Goal: Use online tool/utility: Utilize a website feature to perform a specific function

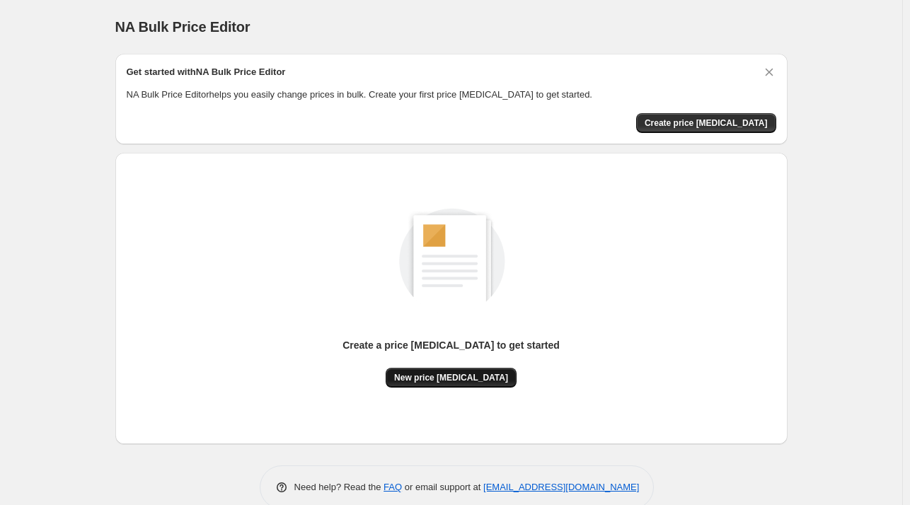
click at [456, 372] on span "New price [MEDICAL_DATA]" at bounding box center [451, 377] width 114 height 11
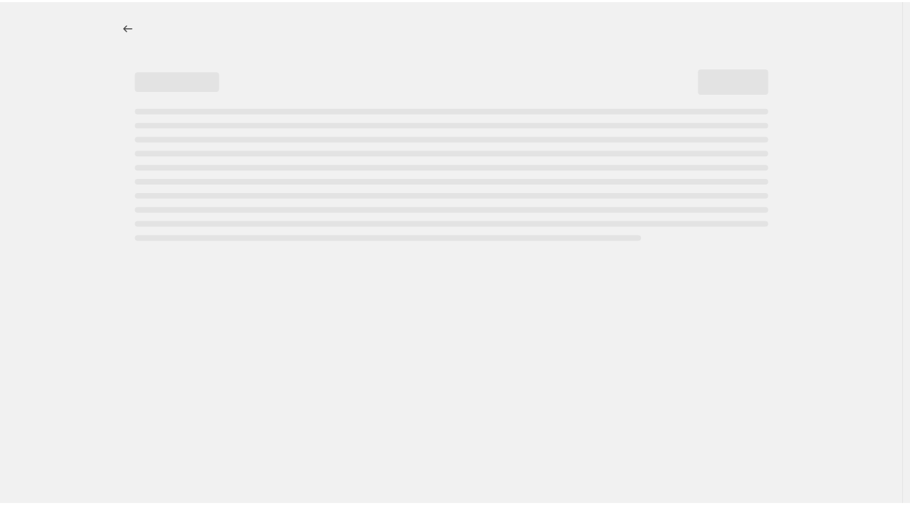
select select "percentage"
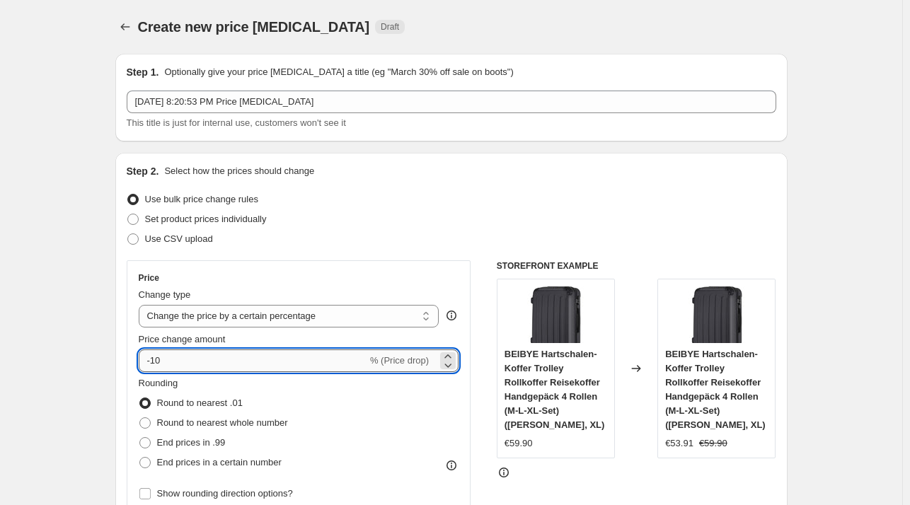
click at [257, 354] on input "-10" at bounding box center [253, 360] width 228 height 23
type input "-1"
type input "-27"
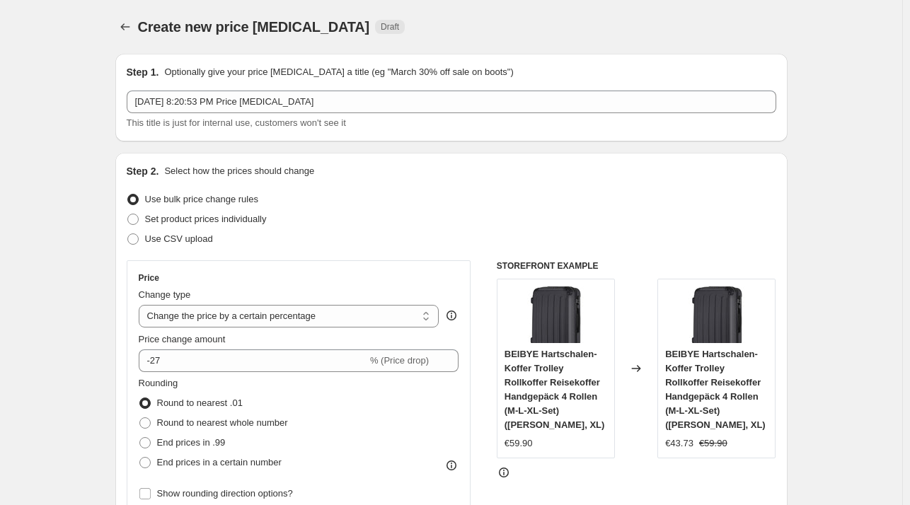
scroll to position [959, 0]
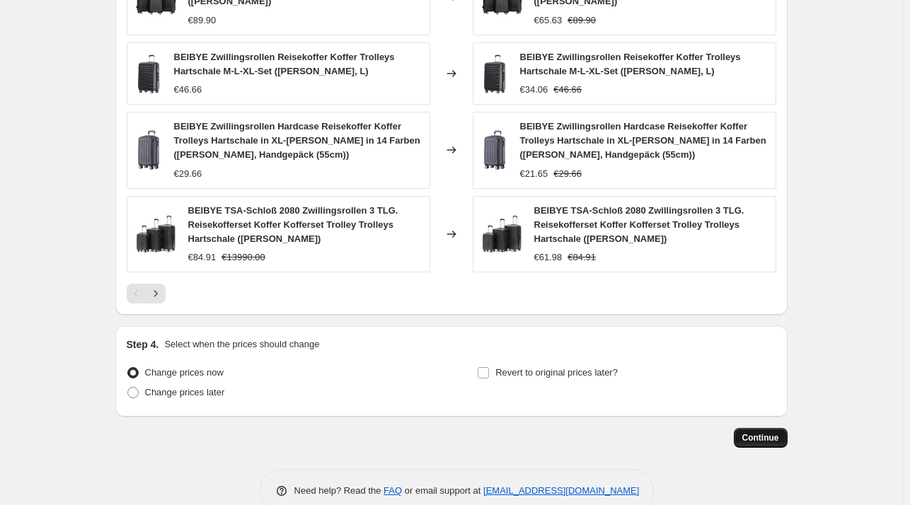
click at [783, 428] on button "Continue" at bounding box center [761, 438] width 54 height 20
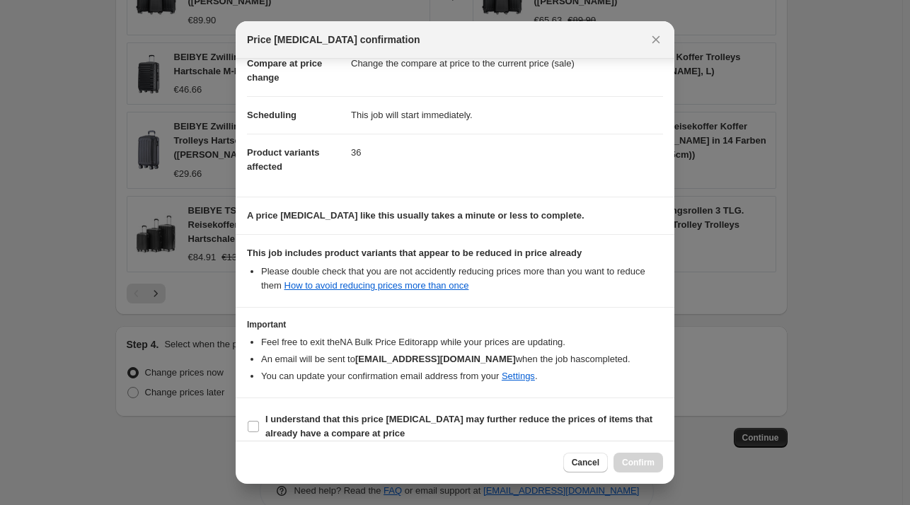
scroll to position [89, 0]
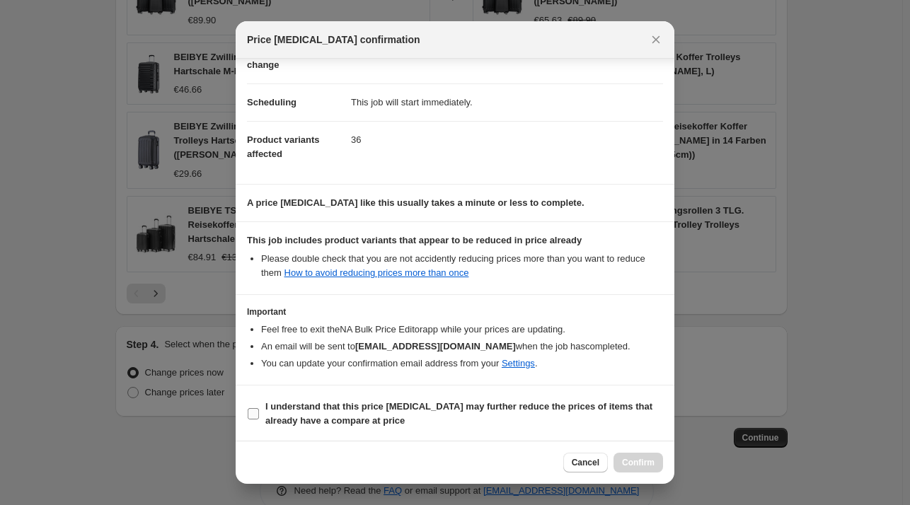
click at [343, 408] on b "I understand that this price [MEDICAL_DATA] may further reduce the prices of it…" at bounding box center [458, 413] width 387 height 25
click at [259, 408] on input "I understand that this price [MEDICAL_DATA] may further reduce the prices of it…" at bounding box center [253, 413] width 11 height 11
checkbox input "true"
click at [650, 456] on button "Confirm" at bounding box center [638, 463] width 50 height 20
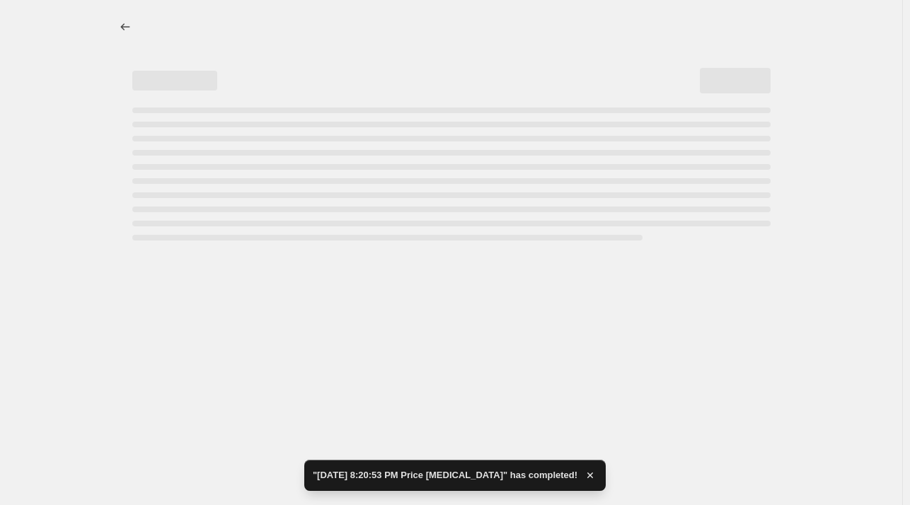
select select "percentage"
